Goal: Information Seeking & Learning: Check status

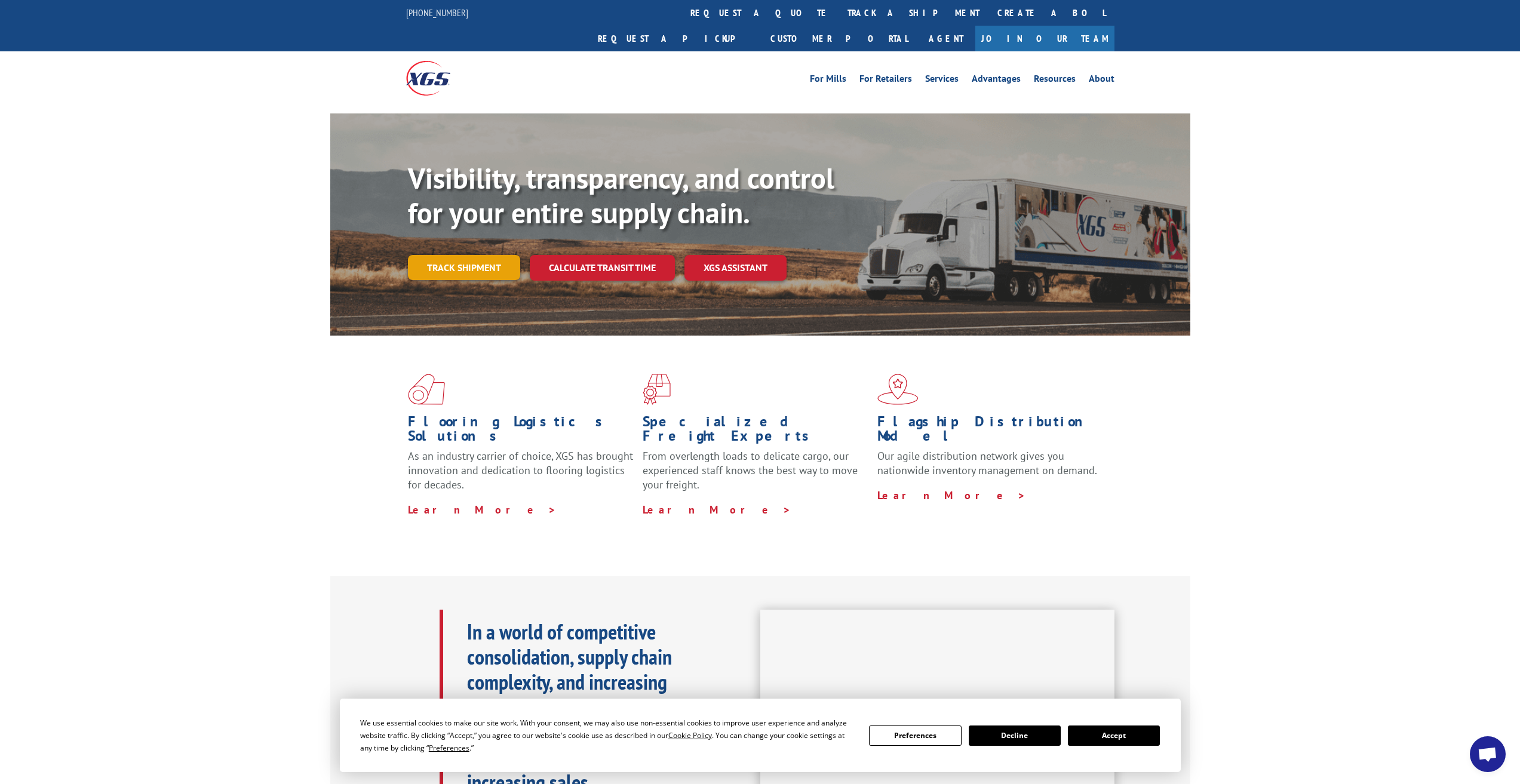
click at [498, 255] on link "Track shipment" at bounding box center [464, 267] width 112 height 25
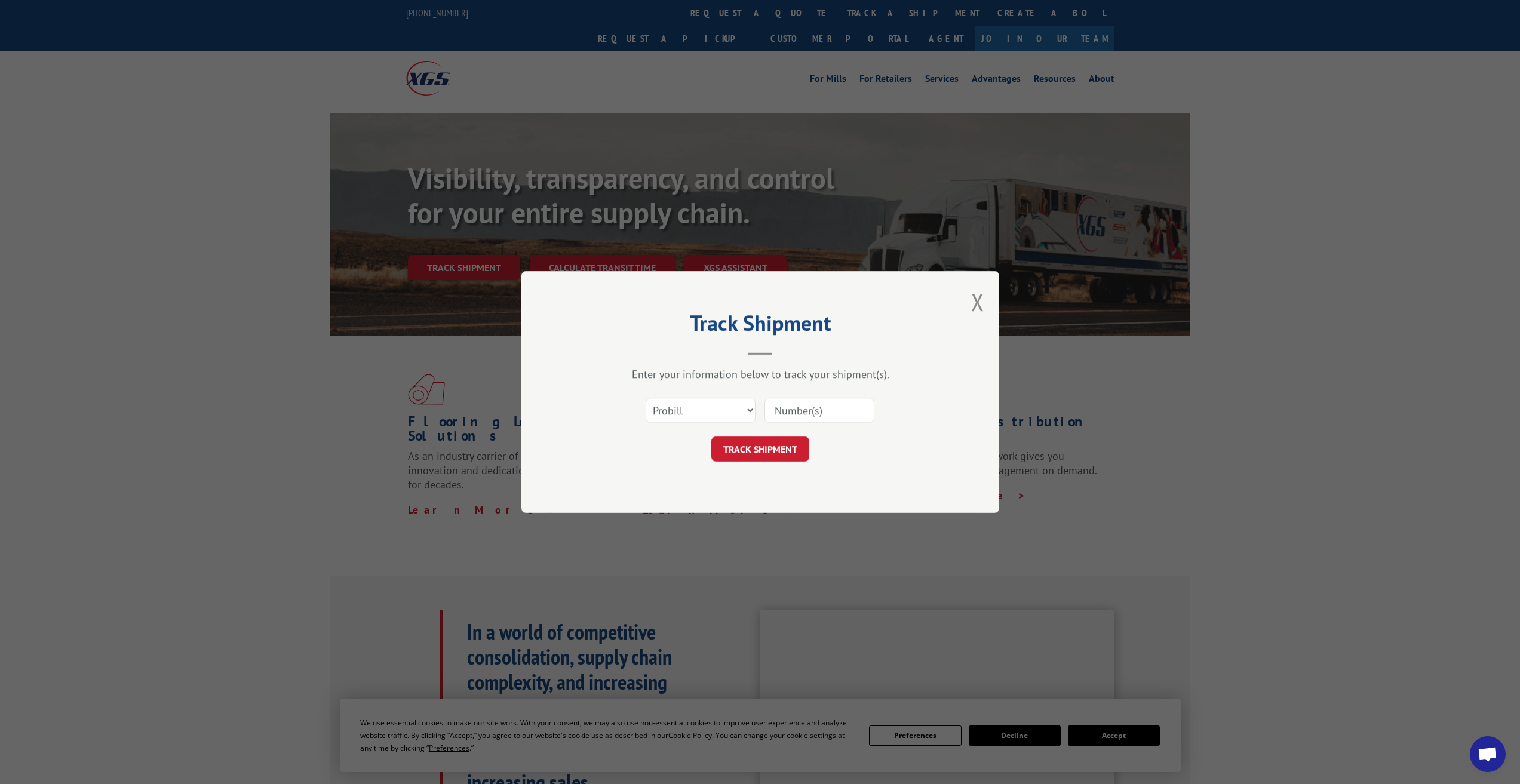
click at [792, 404] on input at bounding box center [819, 410] width 110 height 25
type input "093025"
click at [757, 459] on button "TRACK SHIPMENT" at bounding box center [760, 449] width 98 height 25
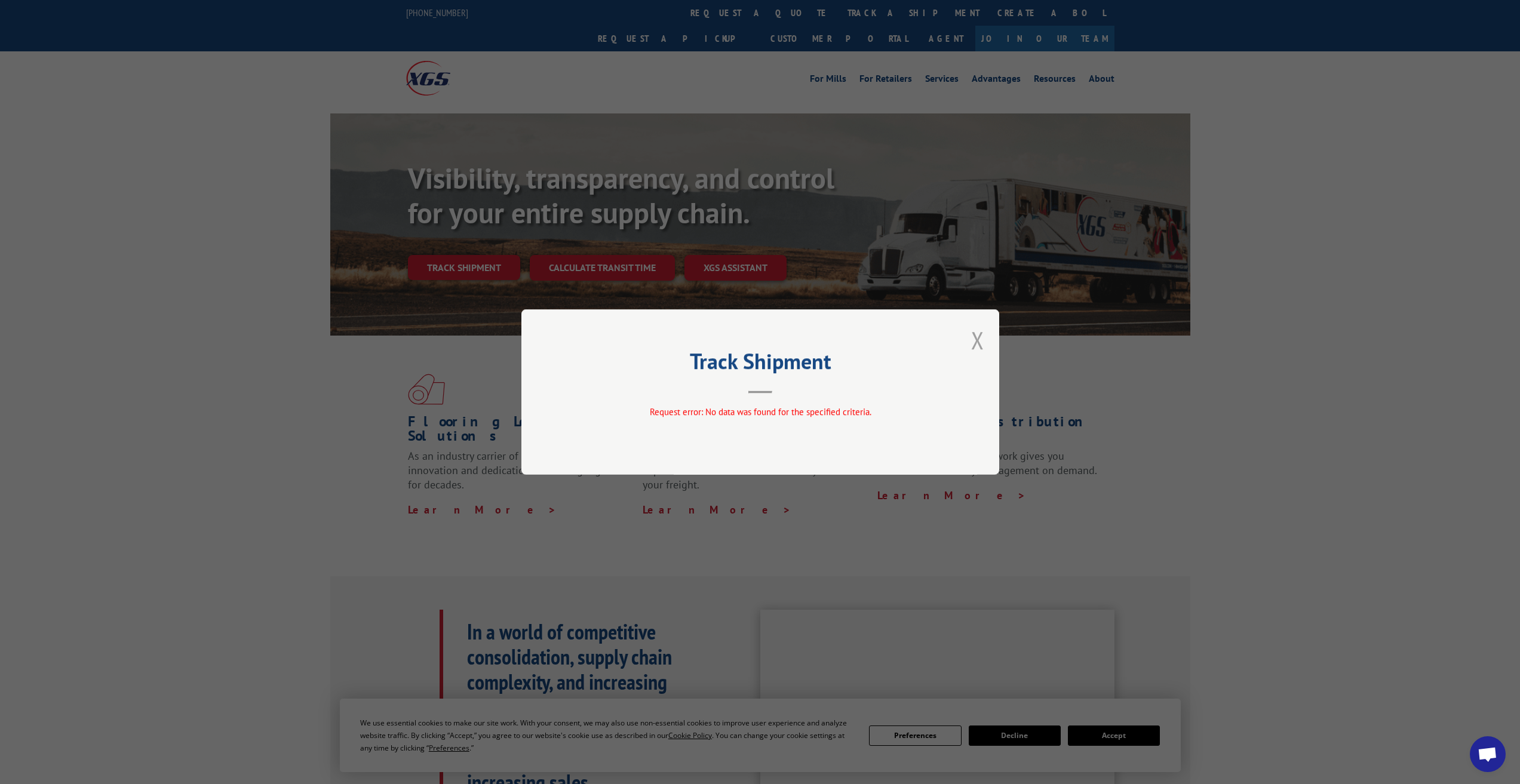
click at [972, 336] on button "Close modal" at bounding box center [977, 340] width 13 height 32
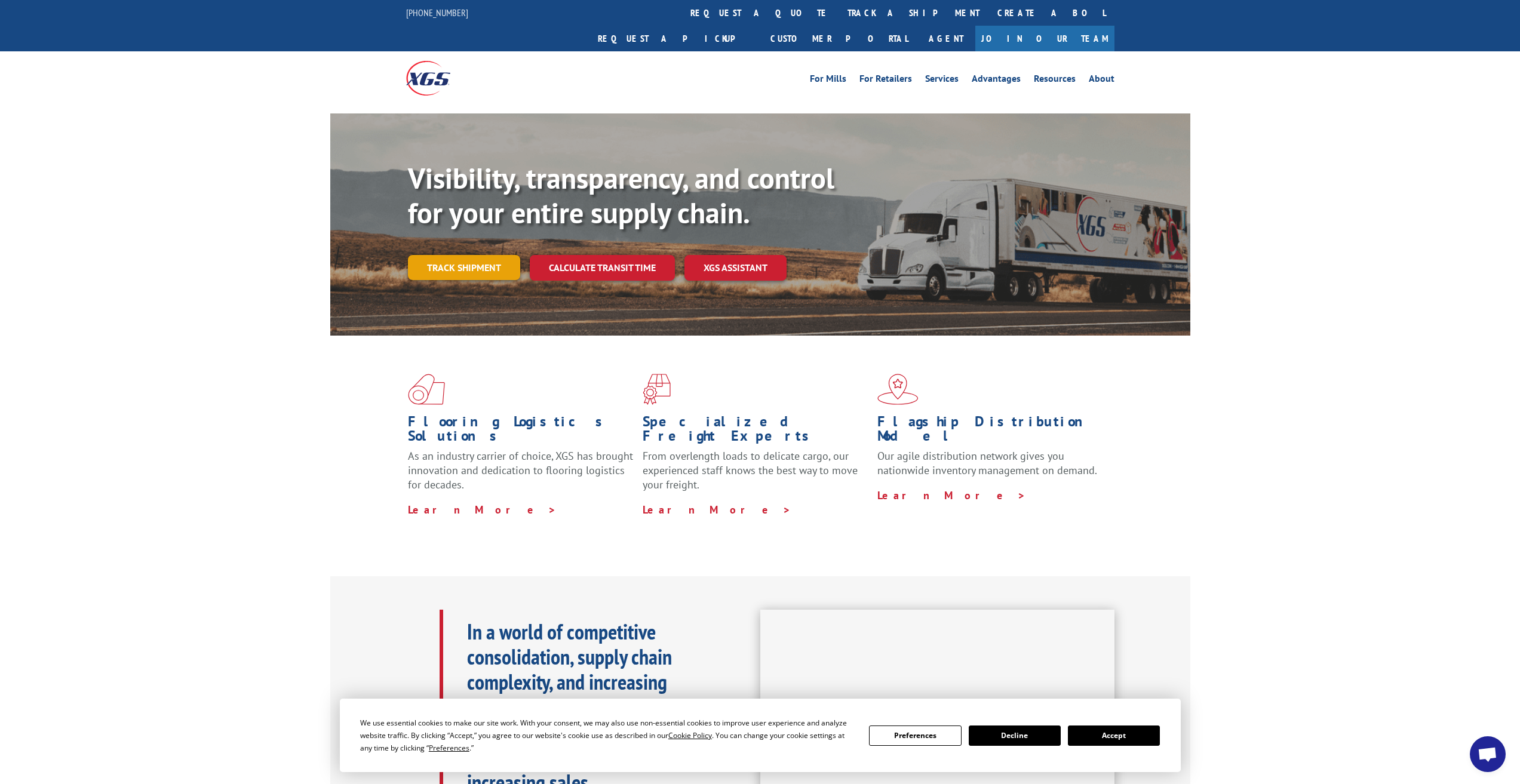
click at [471, 255] on link "Track shipment" at bounding box center [464, 267] width 112 height 25
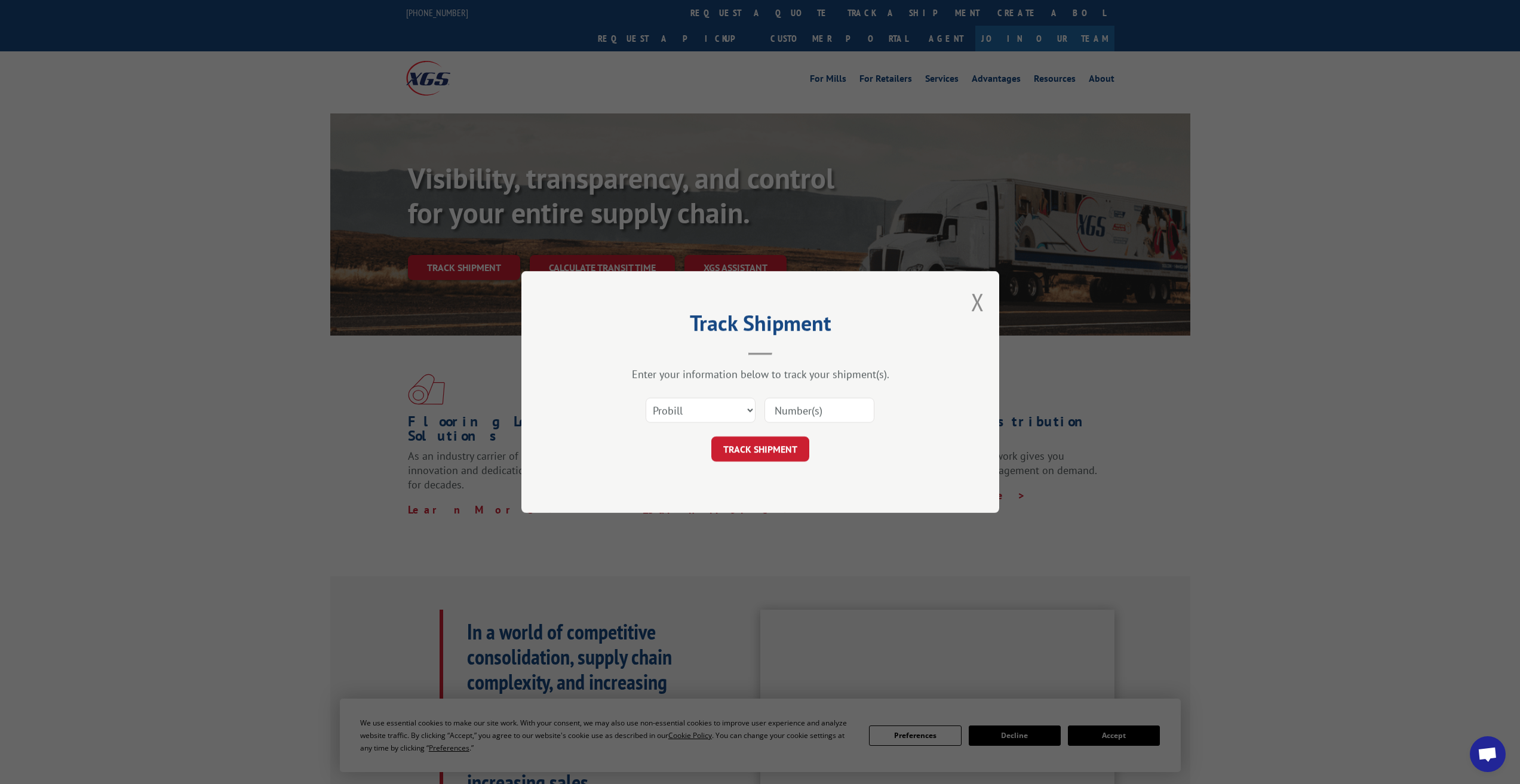
click at [819, 405] on input at bounding box center [819, 410] width 110 height 25
click at [677, 406] on select "Select category... Probill BOL PO" at bounding box center [700, 410] width 110 height 25
select select "bol"
click at [645, 398] on select "Select category... Probill BOL PO" at bounding box center [700, 410] width 110 height 25
click at [819, 411] on input at bounding box center [819, 410] width 110 height 25
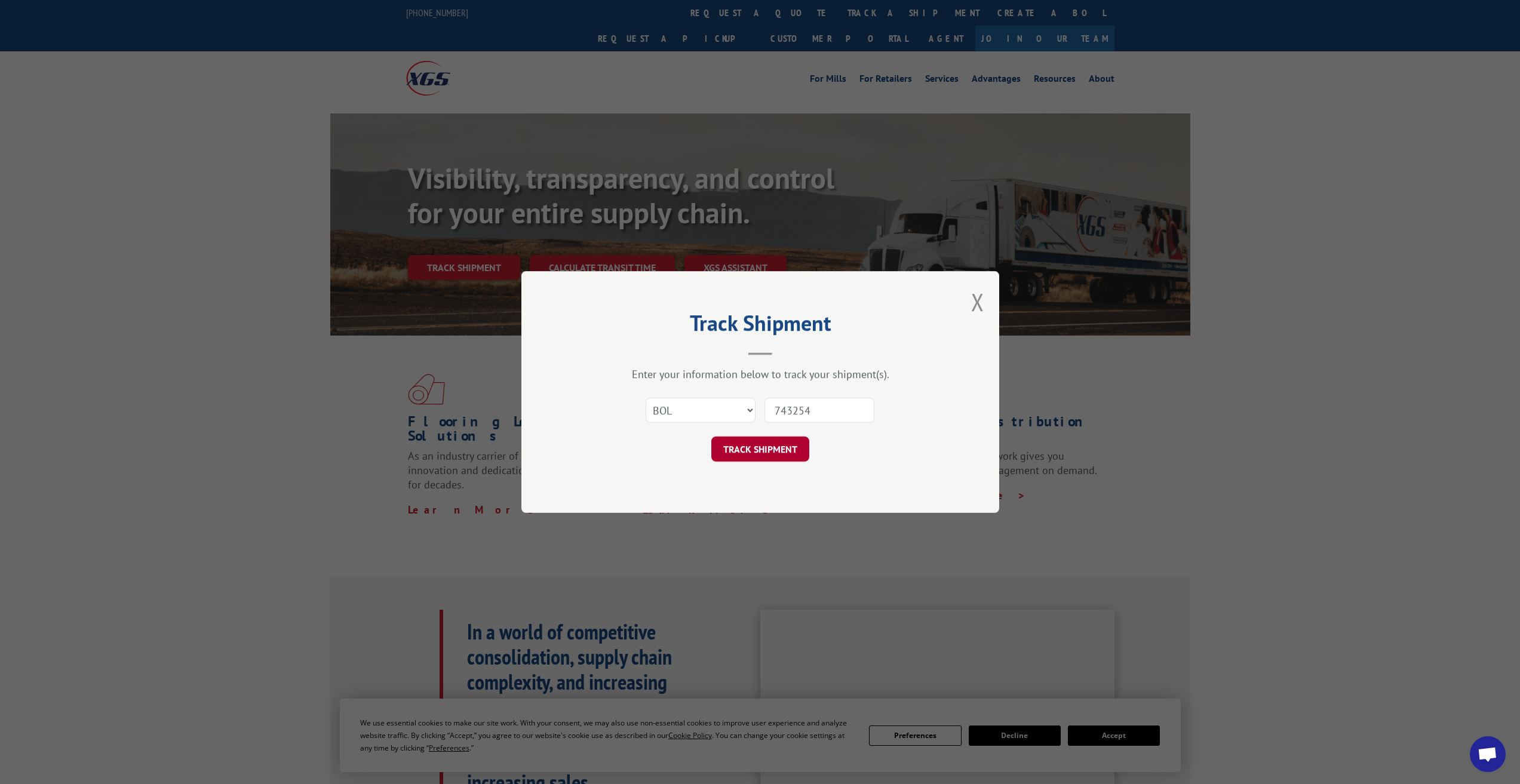
type input "743254"
click at [757, 462] on button "TRACK SHIPMENT" at bounding box center [760, 449] width 98 height 25
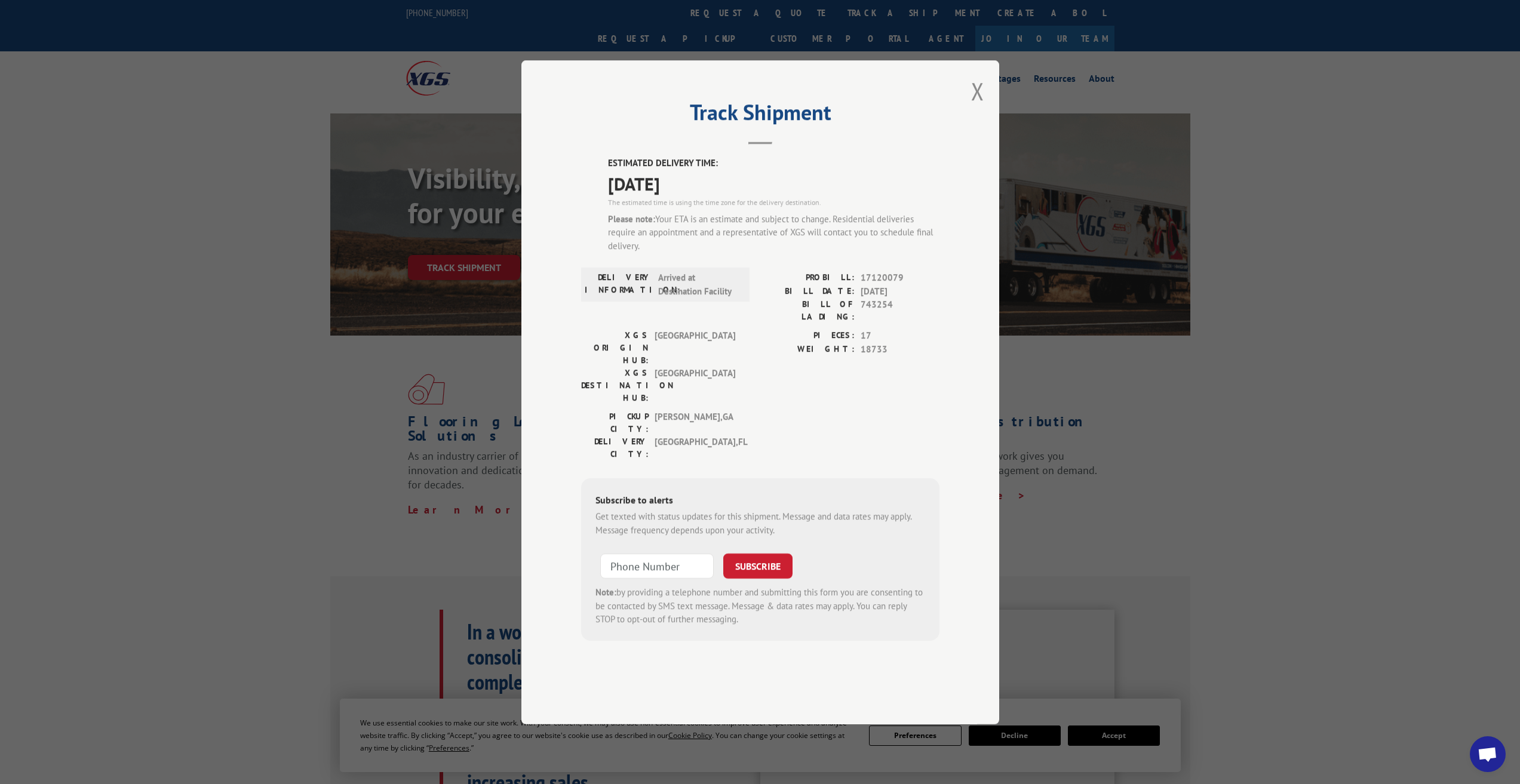
click at [975, 107] on button "Close modal" at bounding box center [977, 91] width 13 height 32
